Goal: Find specific page/section: Find specific page/section

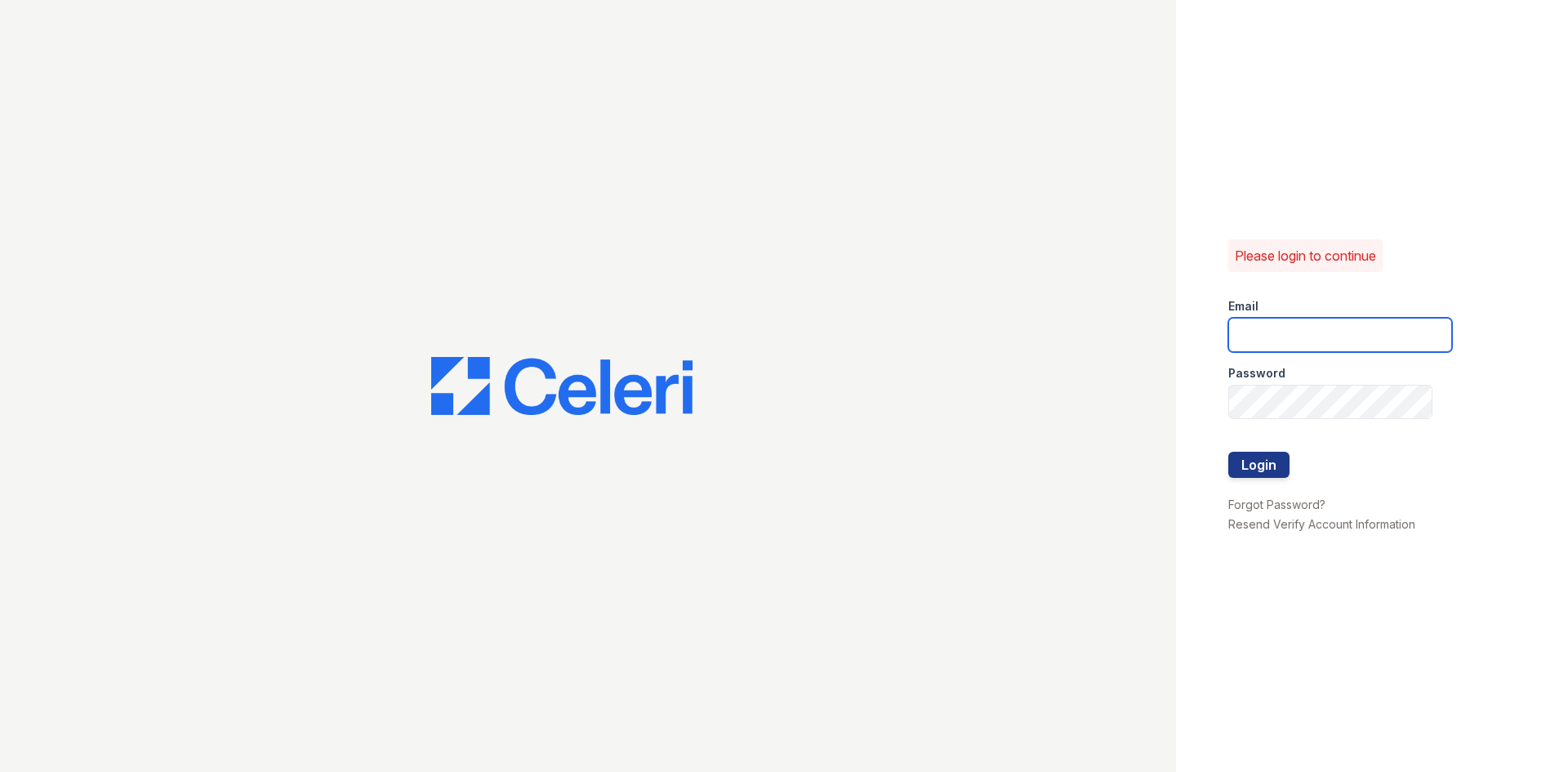
click at [1383, 320] on input "email" at bounding box center [1340, 334] width 224 height 34
type input "[EMAIL_ADDRESS][DOMAIN_NAME]"
click at [1228, 452] on button "Login" at bounding box center [1259, 464] width 62 height 26
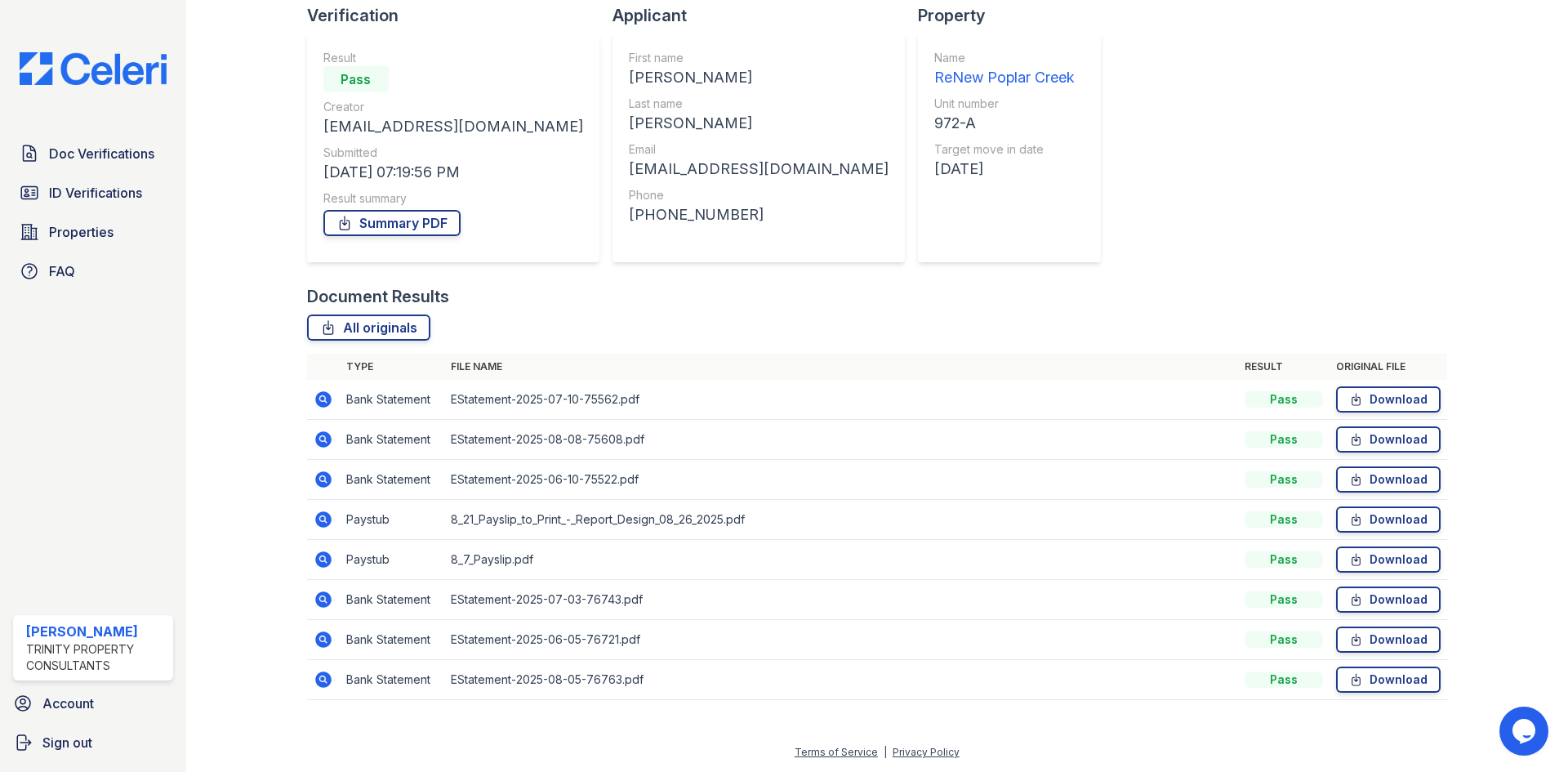
scroll to position [81, 0]
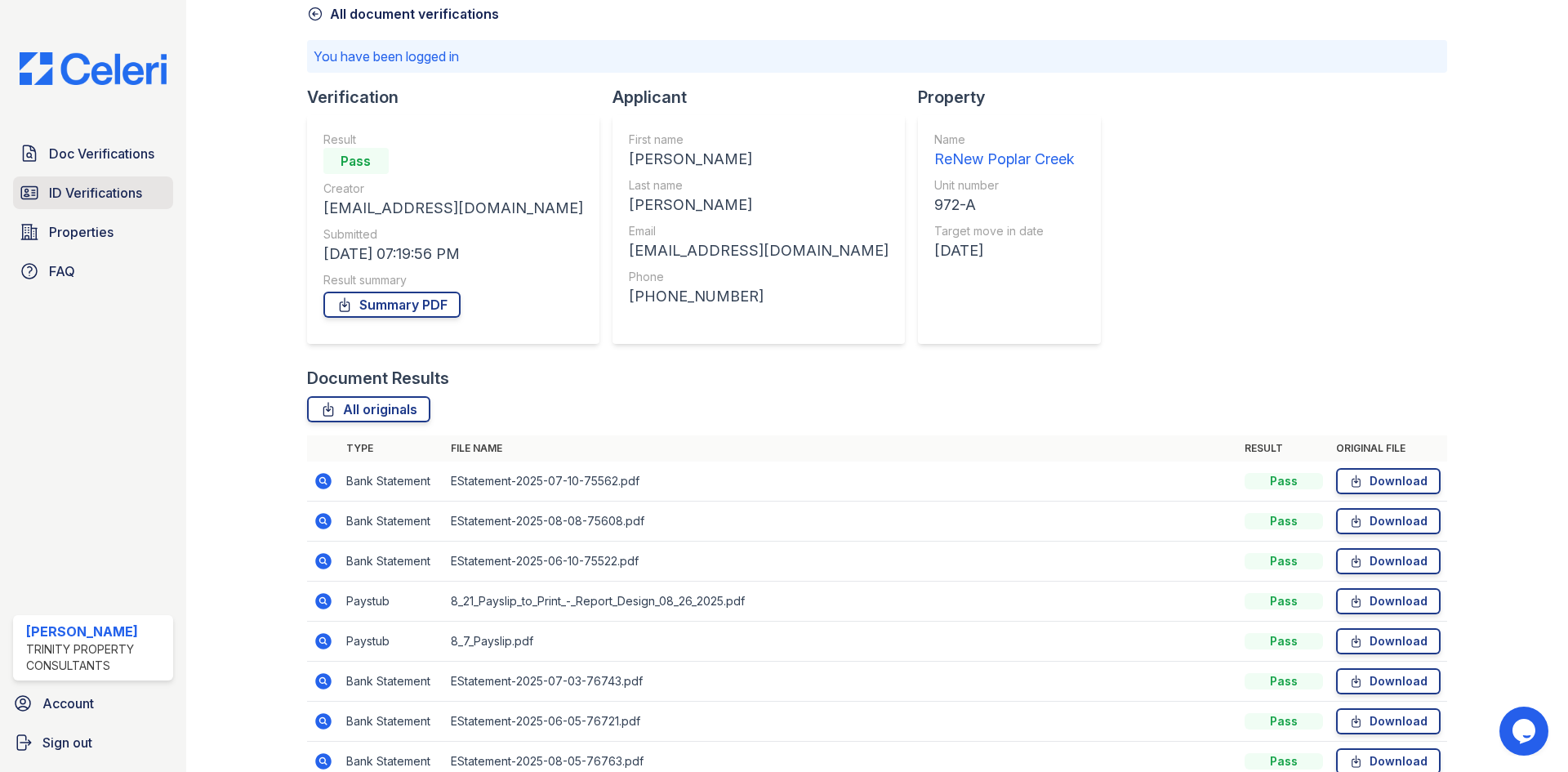
click at [101, 200] on span "ID Verifications" at bounding box center [95, 193] width 93 height 20
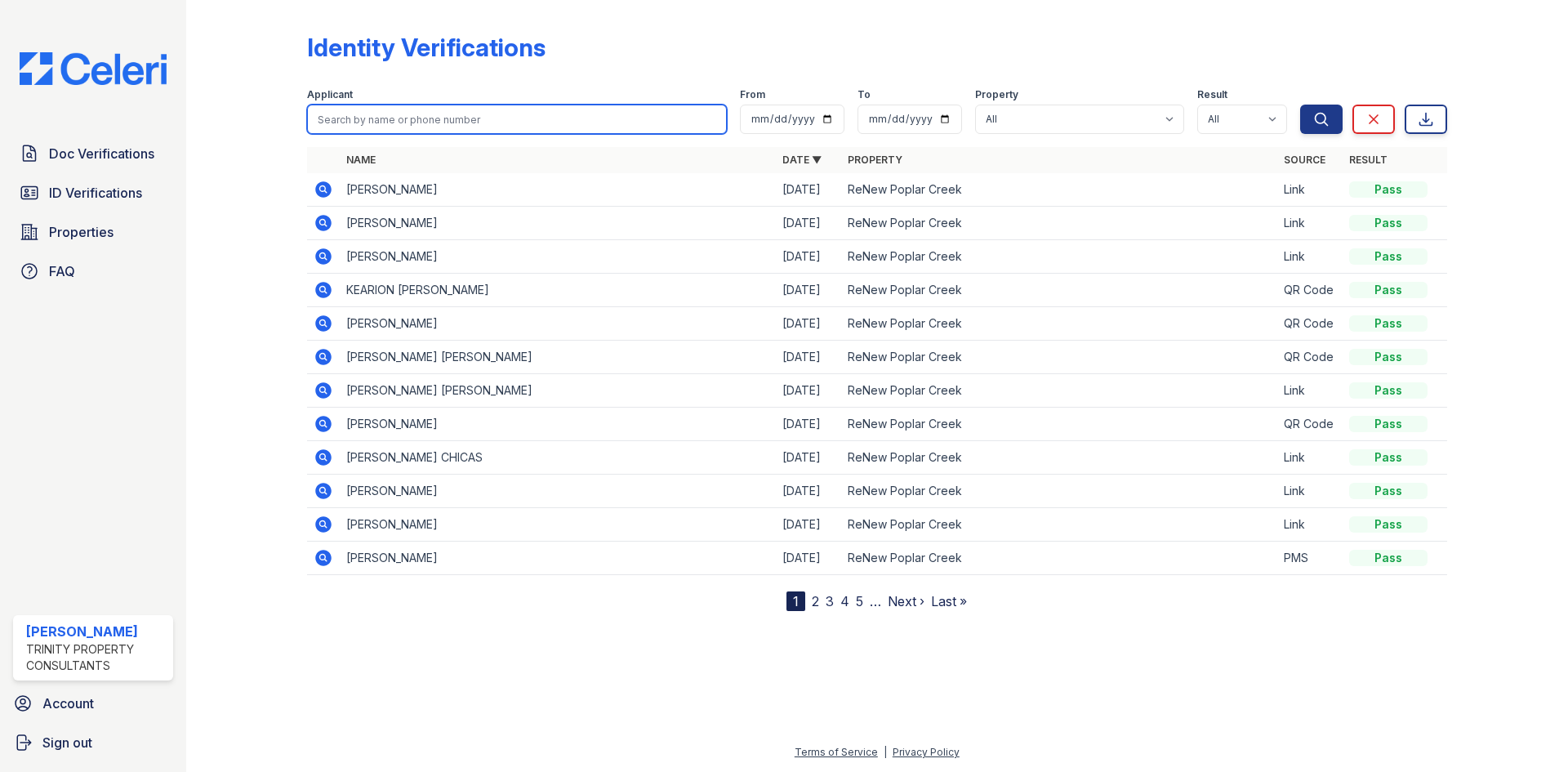
click at [384, 118] on input "search" at bounding box center [516, 119] width 420 height 29
type input "[PERSON_NAME]"
click at [1300, 104] on button "Search" at bounding box center [1321, 119] width 43 height 29
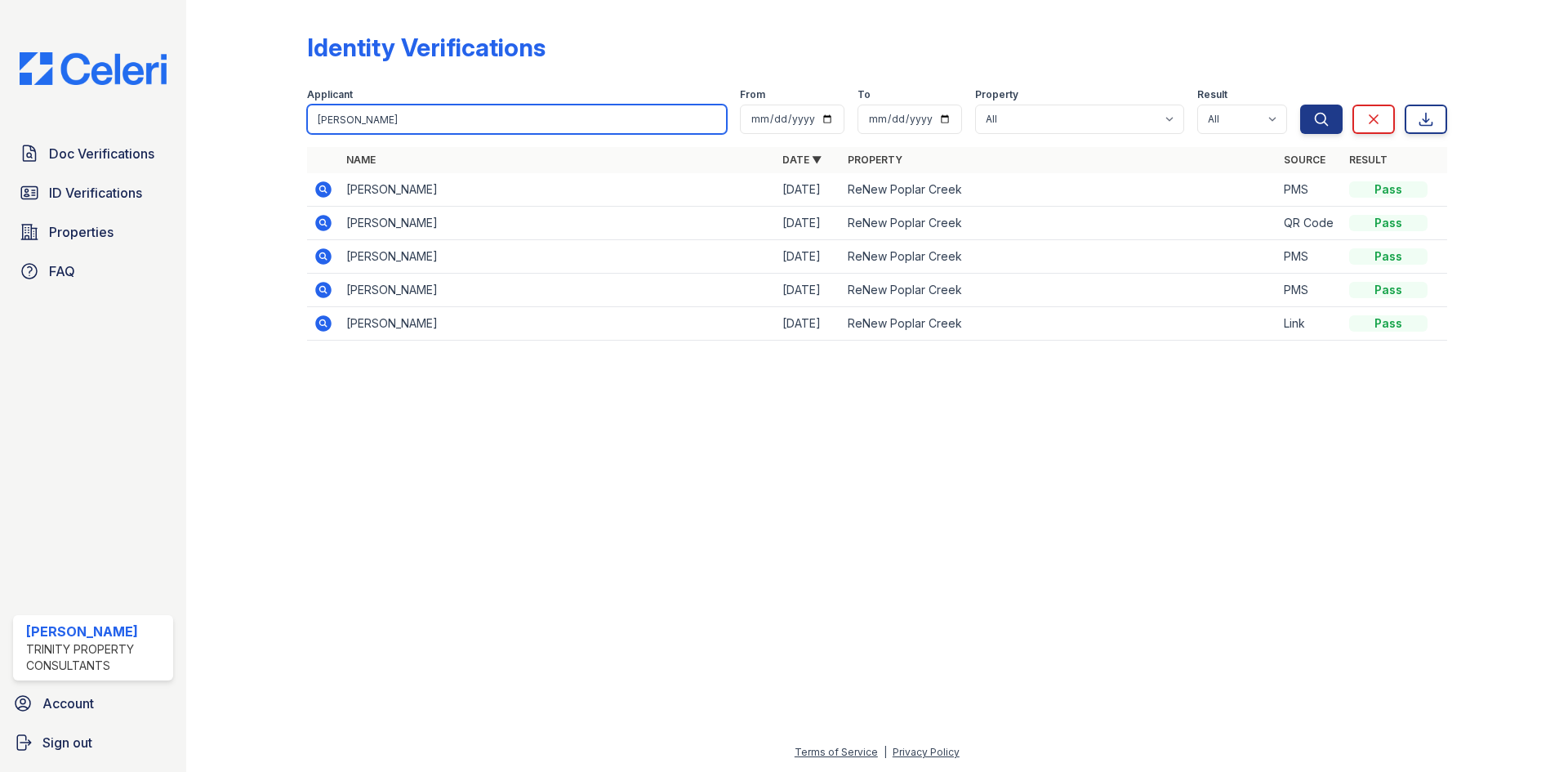
click at [385, 127] on input "[PERSON_NAME]" at bounding box center [516, 119] width 420 height 29
type input "t"
type input "mina"
click at [1300, 104] on button "Search" at bounding box center [1321, 119] width 43 height 29
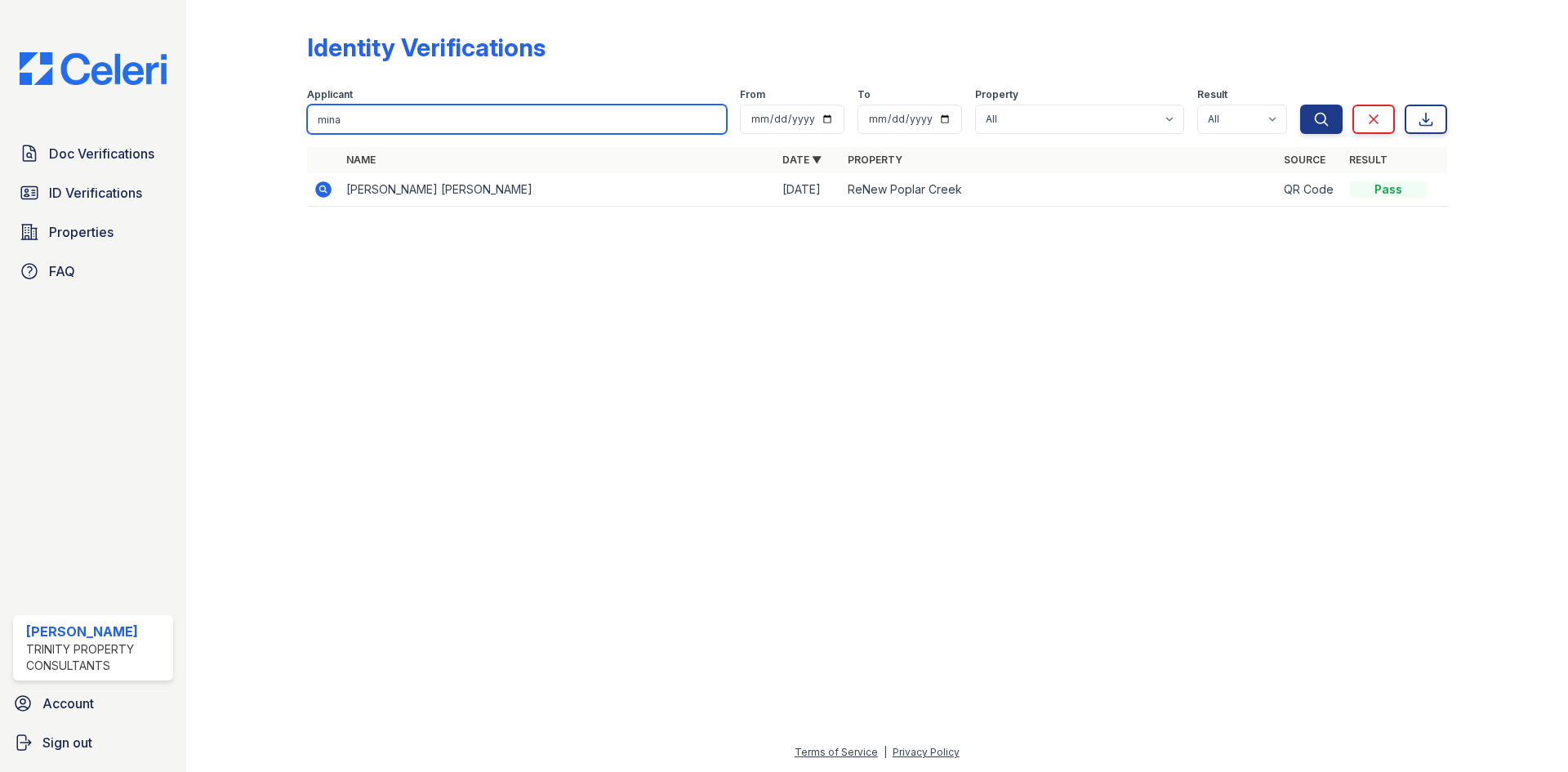
click at [709, 119] on input "mina" at bounding box center [516, 119] width 420 height 29
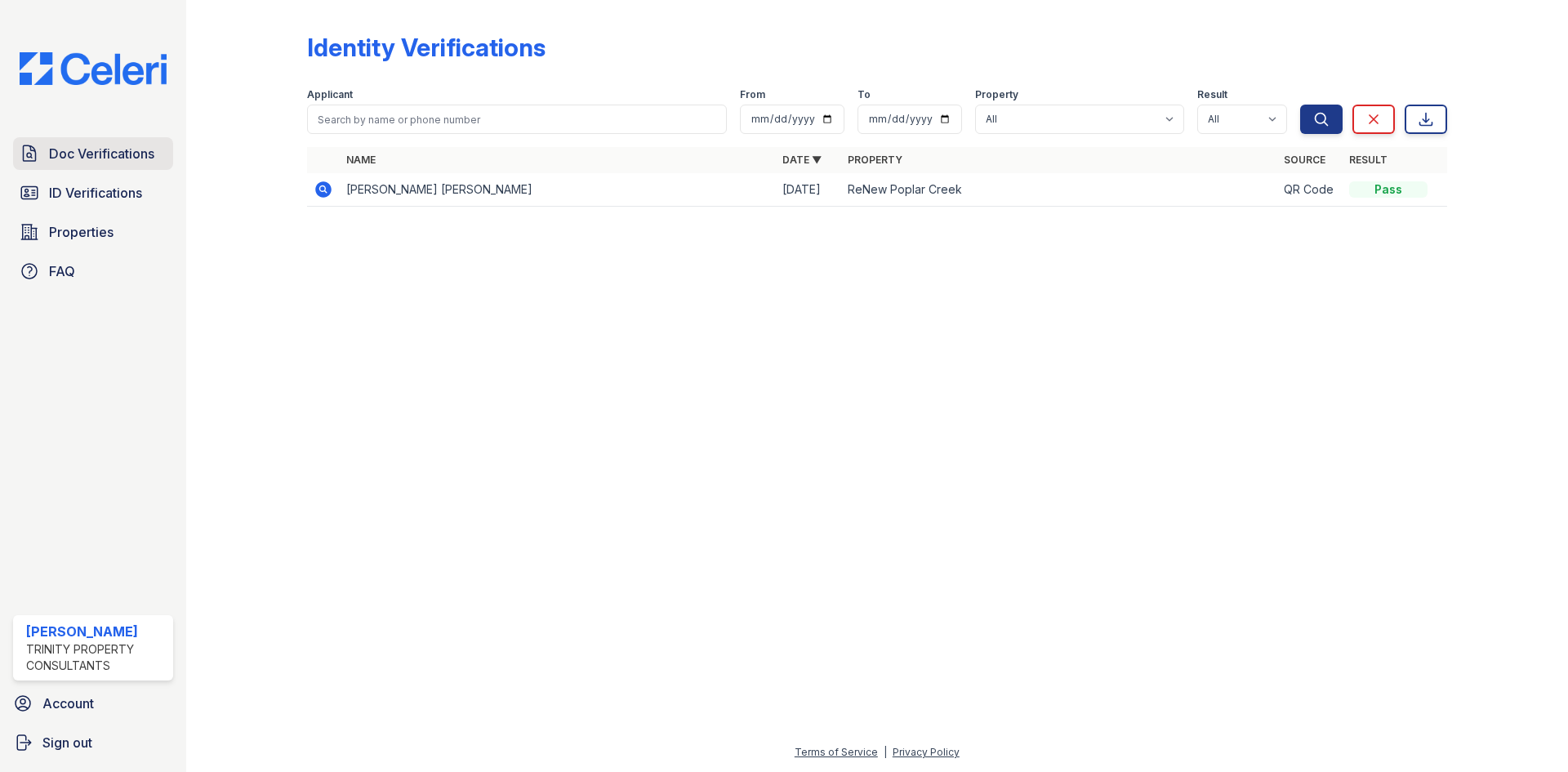
click at [86, 152] on span "Doc Verifications" at bounding box center [102, 153] width 105 height 20
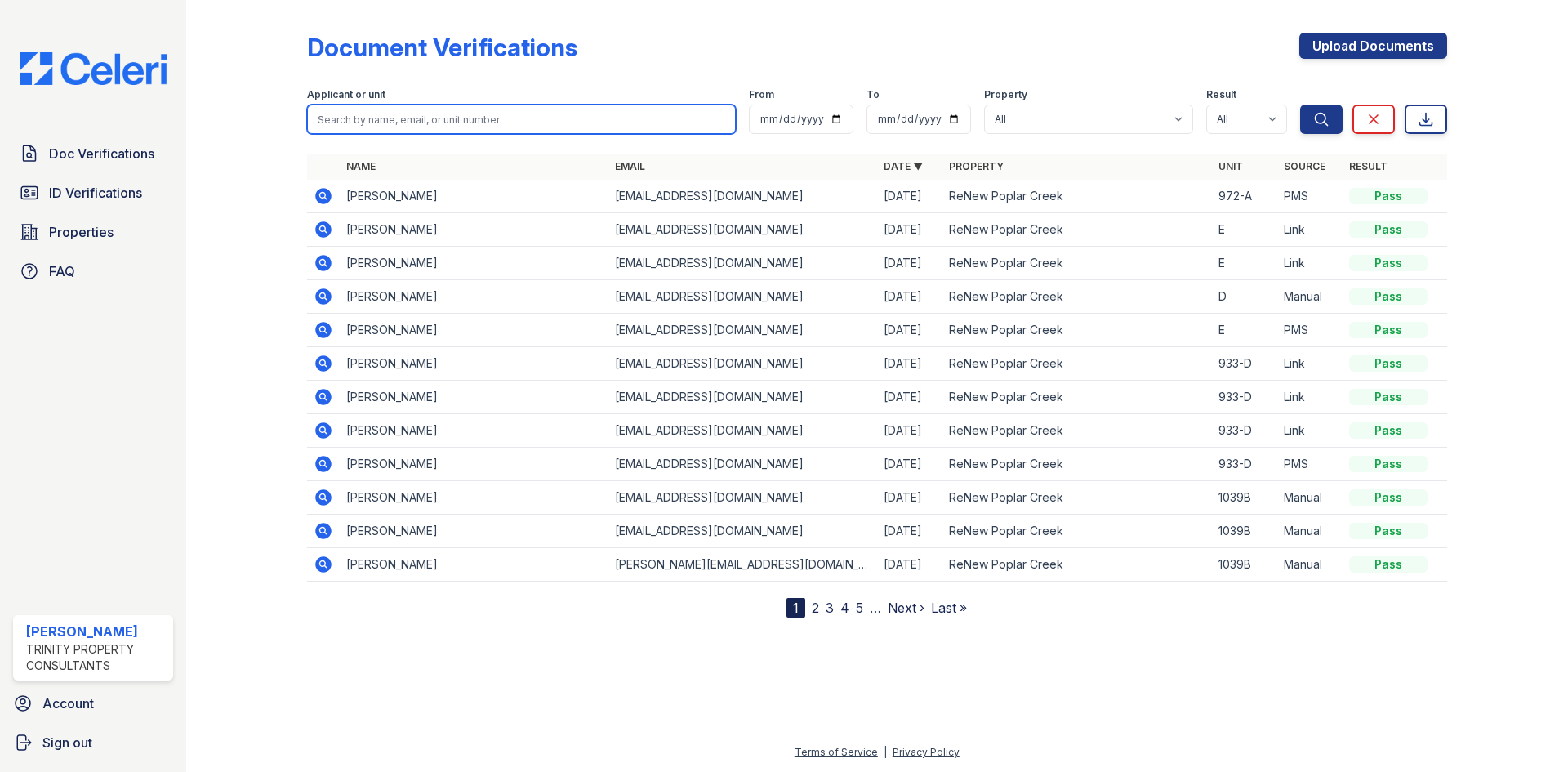
click at [499, 123] on input "search" at bounding box center [521, 119] width 429 height 29
type input "[PERSON_NAME]"
click at [1300, 104] on button "Search" at bounding box center [1321, 119] width 43 height 29
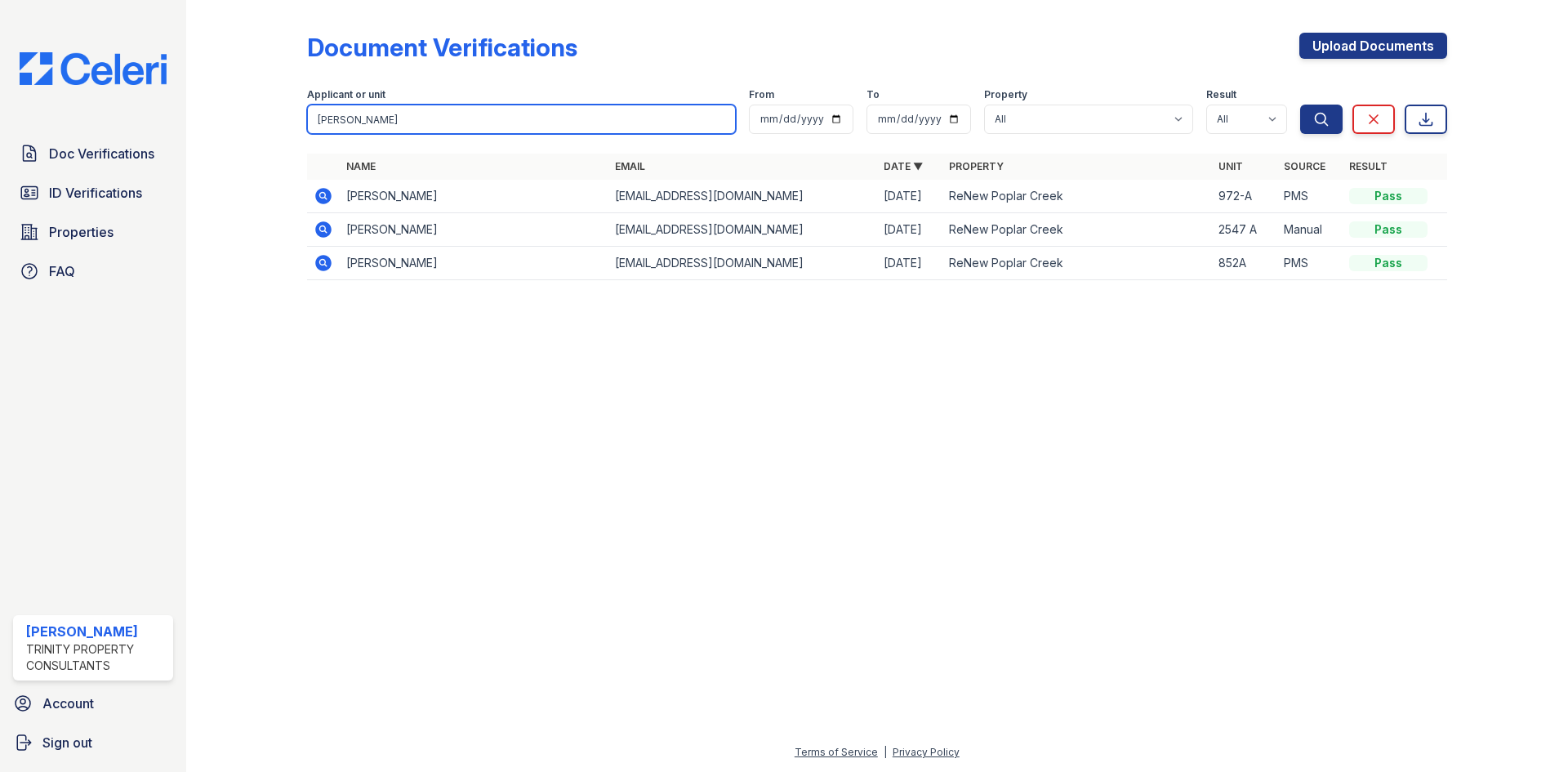
click at [724, 120] on input "[PERSON_NAME]" at bounding box center [521, 119] width 429 height 29
click at [717, 119] on input "[PERSON_NAME]" at bounding box center [521, 119] width 429 height 29
click at [501, 119] on input "search" at bounding box center [521, 119] width 429 height 29
type input "mina"
click at [1300, 104] on button "Search" at bounding box center [1321, 119] width 43 height 29
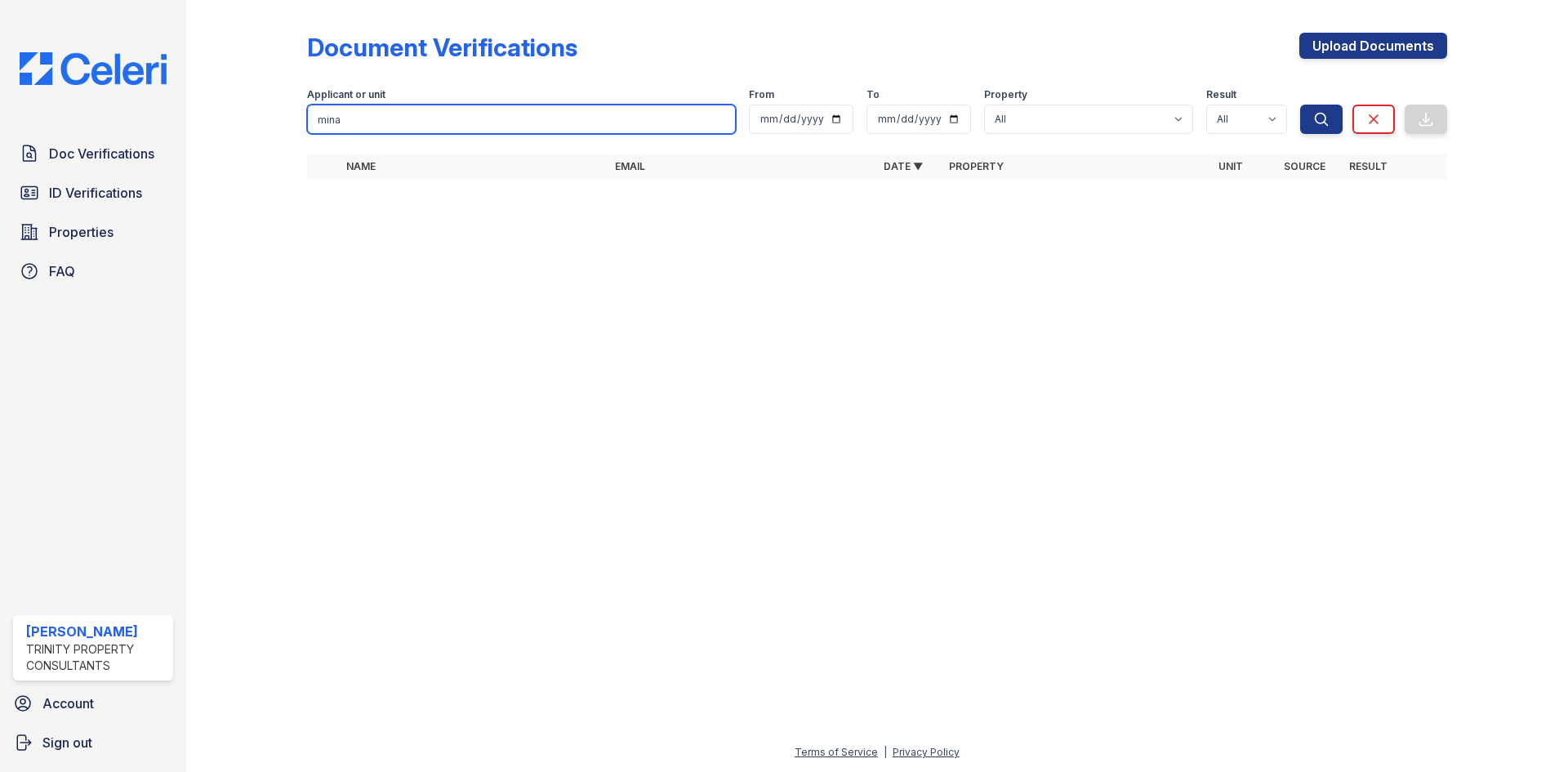
click at [464, 119] on input "mina" at bounding box center [521, 119] width 429 height 29
click at [1300, 104] on button "Search" at bounding box center [1321, 119] width 43 height 29
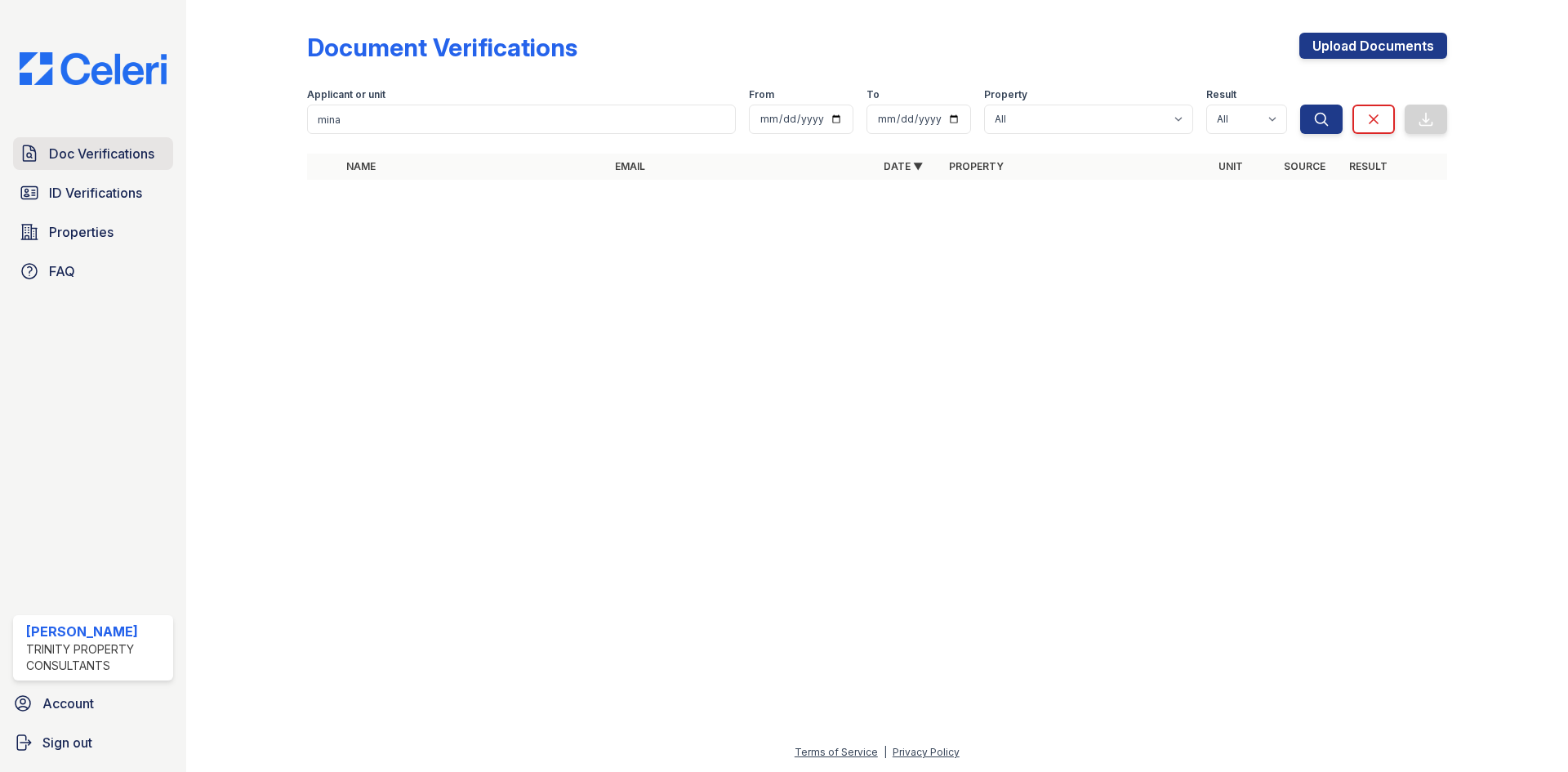
click at [108, 158] on span "Doc Verifications" at bounding box center [102, 153] width 105 height 20
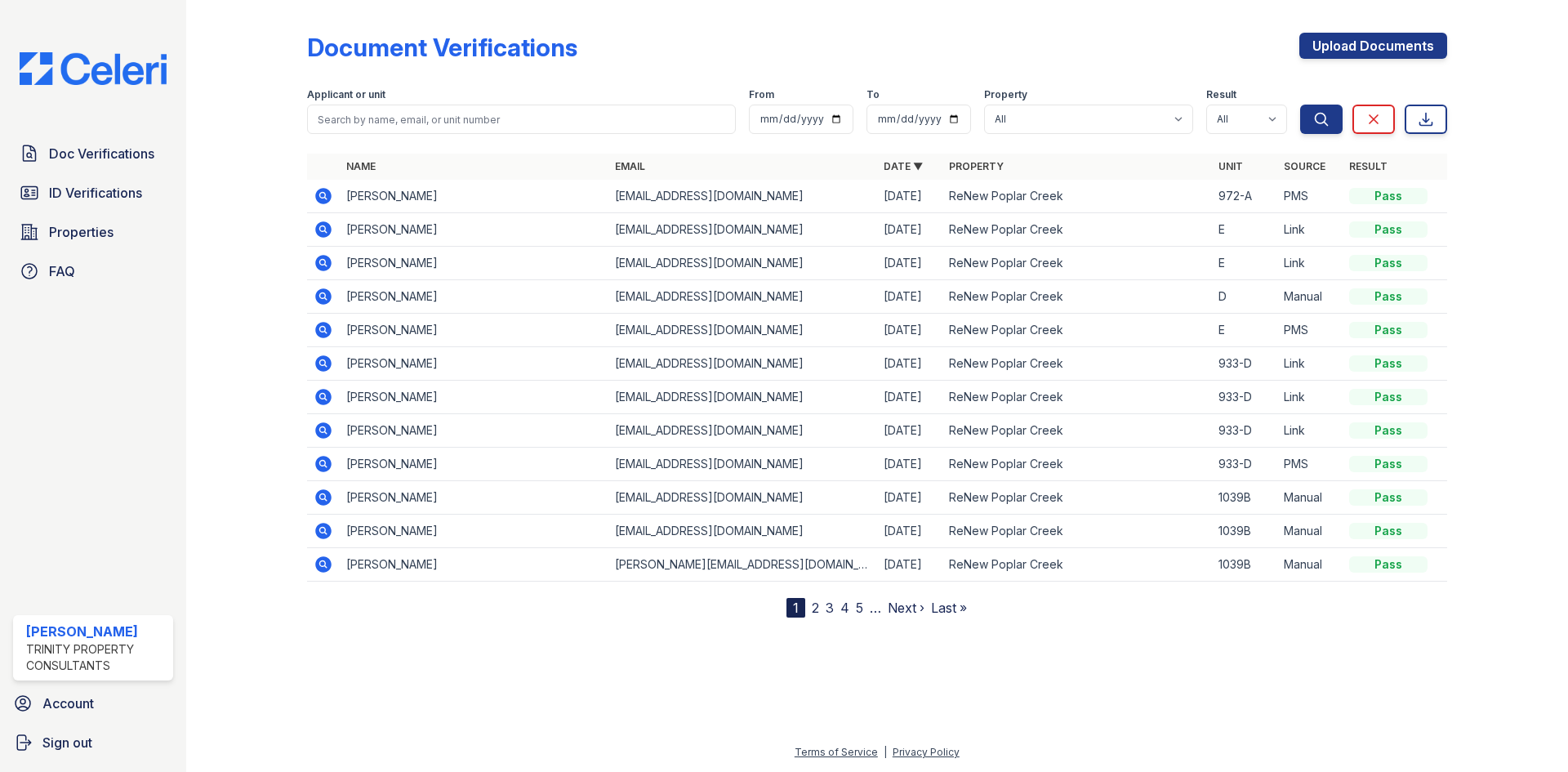
click at [374, 127] on input "search" at bounding box center [521, 119] width 429 height 29
type input "mina"
click at [1300, 104] on button "Search" at bounding box center [1321, 119] width 43 height 29
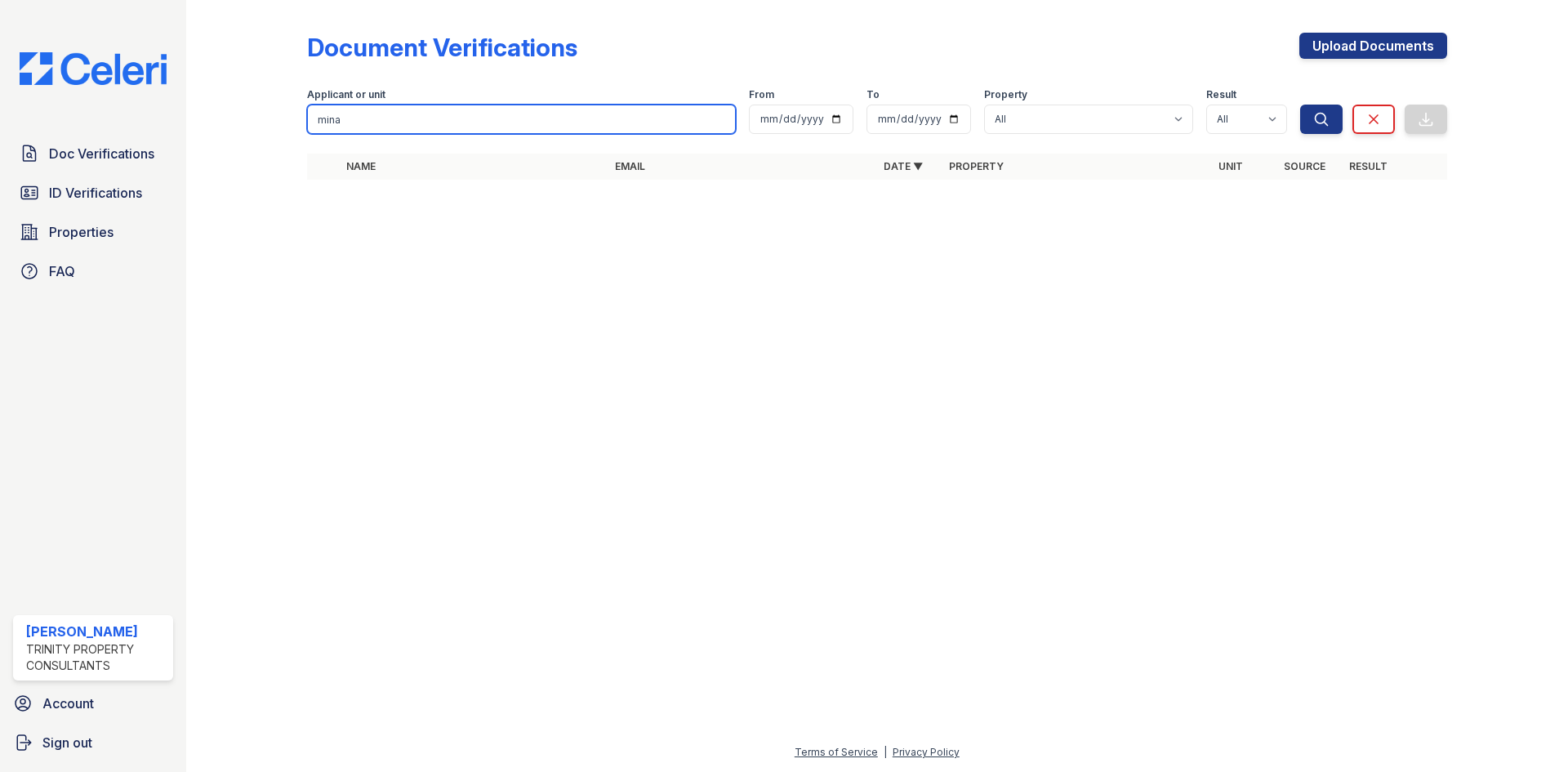
click at [424, 111] on input "mina" at bounding box center [521, 119] width 429 height 29
click at [1300, 104] on button "Search" at bounding box center [1321, 119] width 43 height 29
click at [403, 121] on input "mina" at bounding box center [521, 119] width 429 height 29
click at [1300, 104] on button "Search" at bounding box center [1321, 119] width 43 height 29
click at [452, 111] on input "mina" at bounding box center [521, 119] width 429 height 29
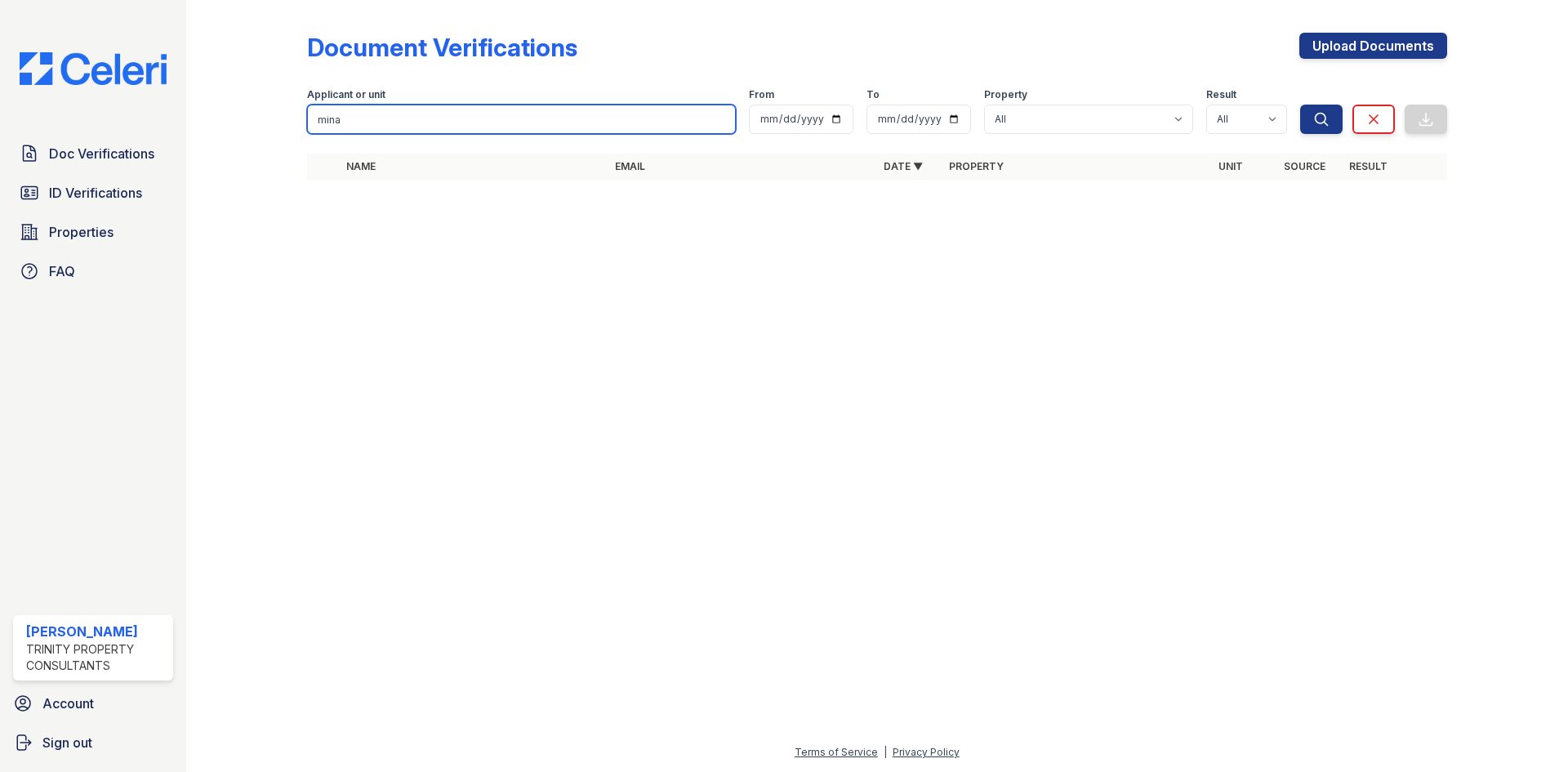
type input "mina"
click at [1300, 104] on button "Search" at bounding box center [1321, 119] width 43 height 29
click at [1384, 115] on link "Clear" at bounding box center [1374, 119] width 43 height 29
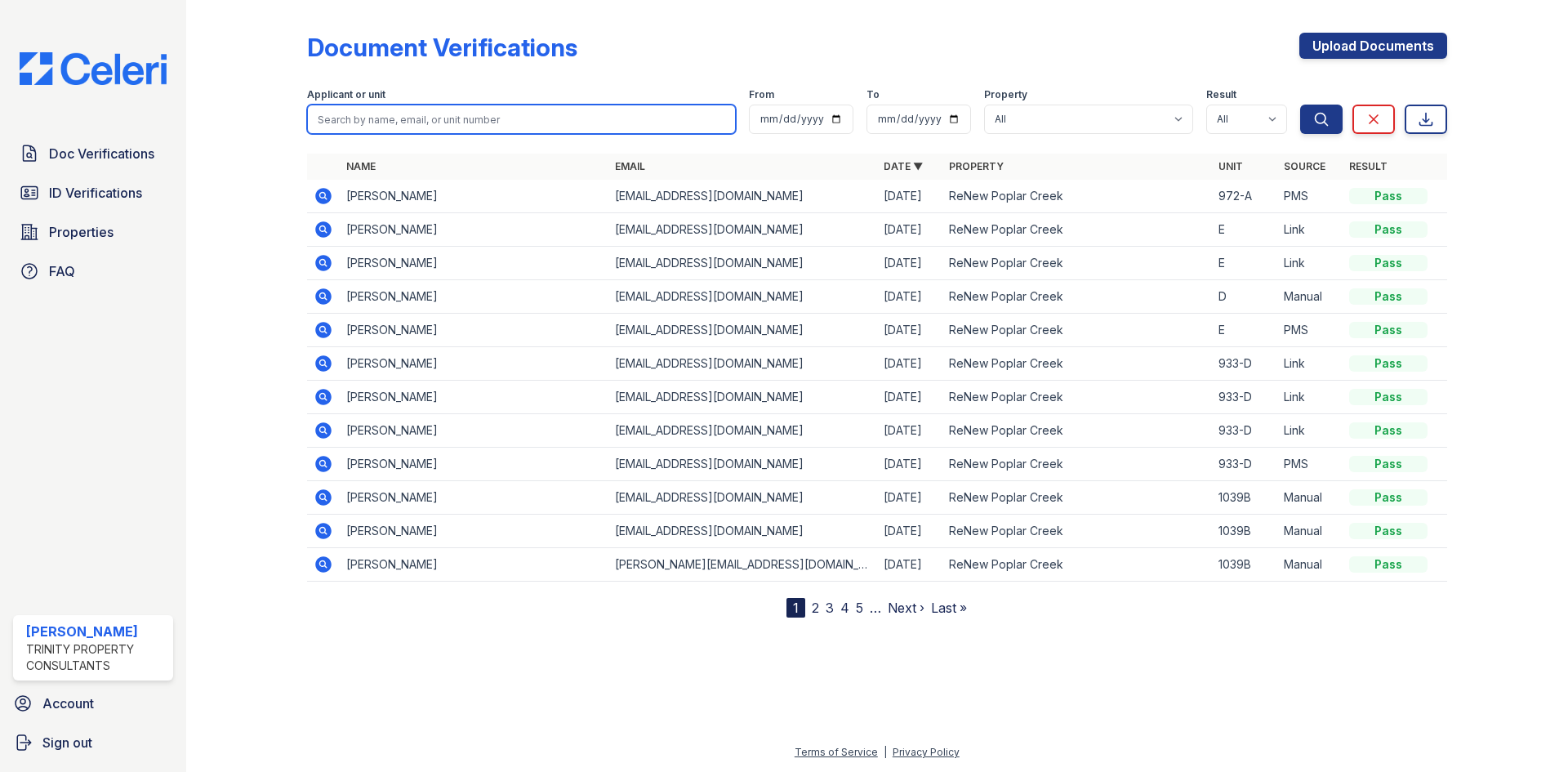
click at [463, 119] on input "search" at bounding box center [521, 119] width 429 height 29
type input "mina"
click at [1300, 104] on button "Search" at bounding box center [1321, 119] width 43 height 29
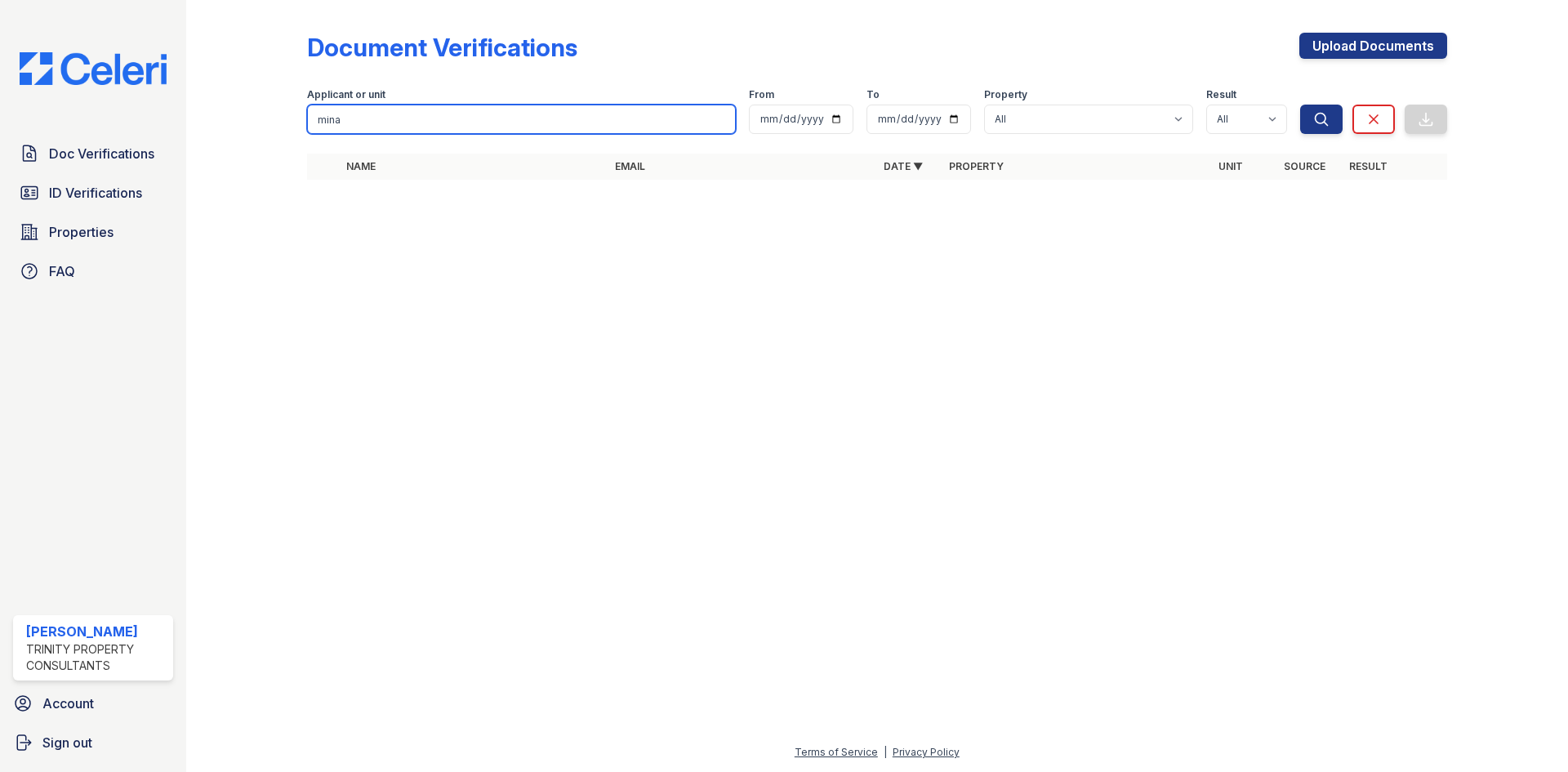
click at [722, 119] on input "mina" at bounding box center [521, 119] width 429 height 29
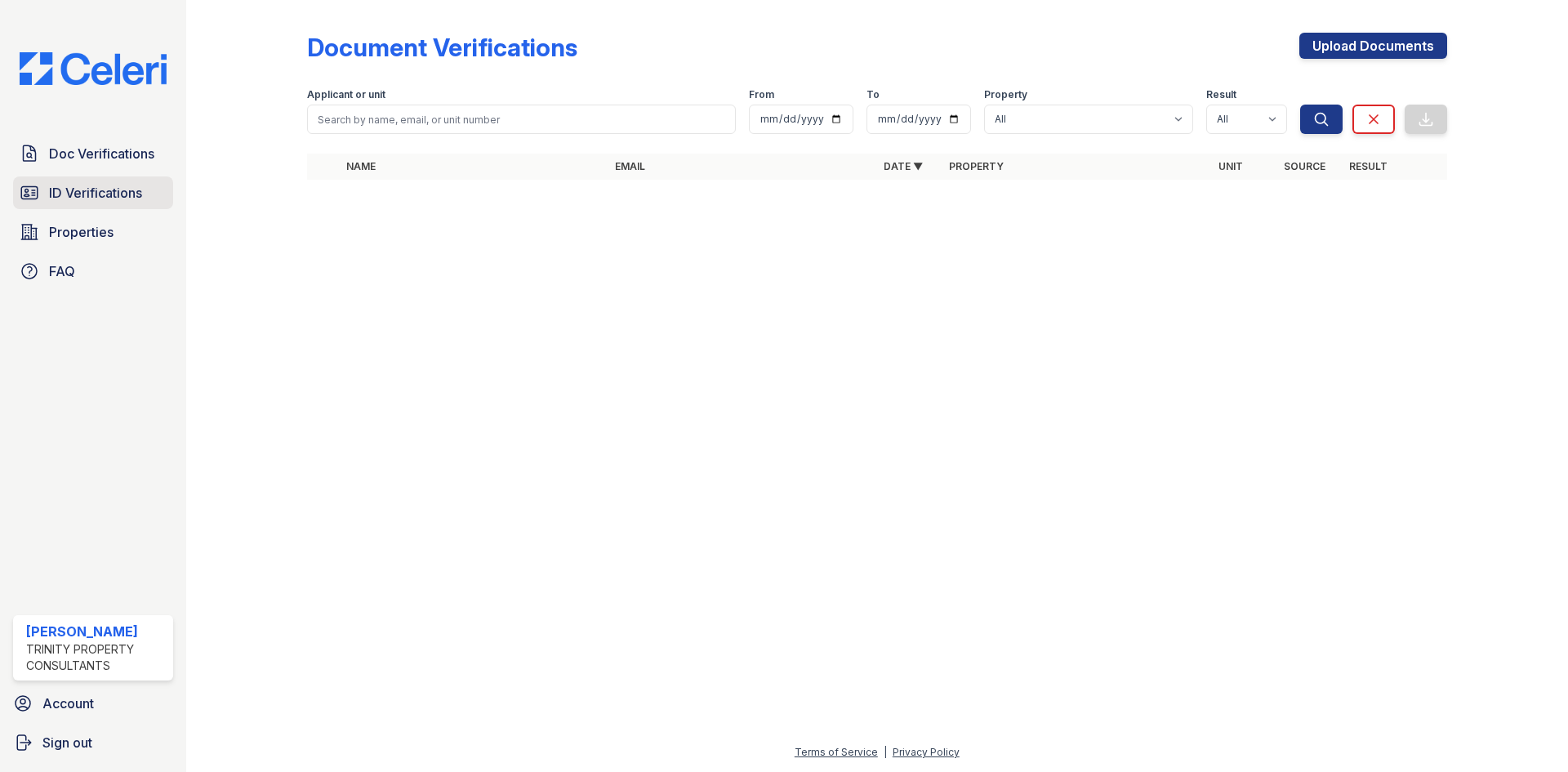
click at [129, 190] on span "ID Verifications" at bounding box center [95, 193] width 93 height 20
